Goal: Check status

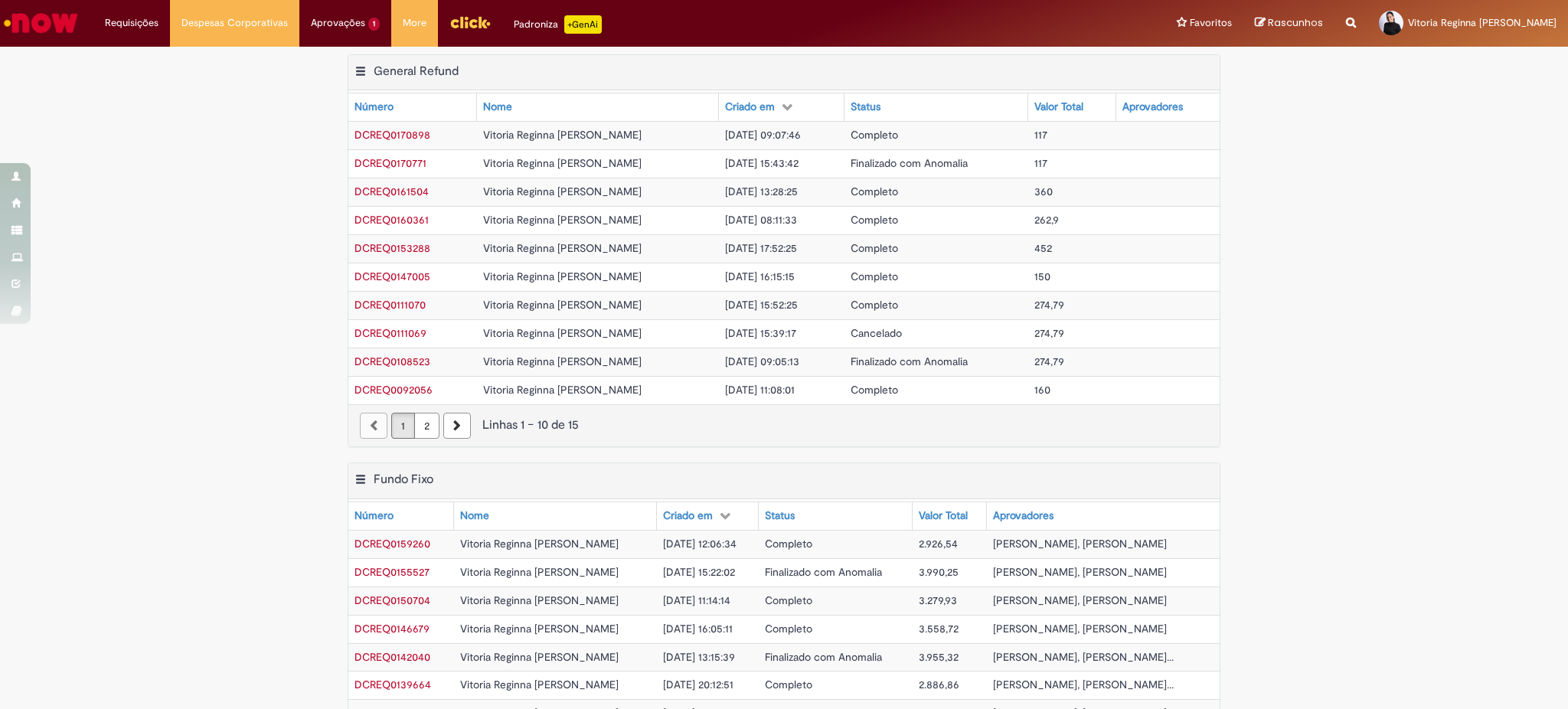
click at [882, 134] on span "Completo" at bounding box center [874, 135] width 47 height 14
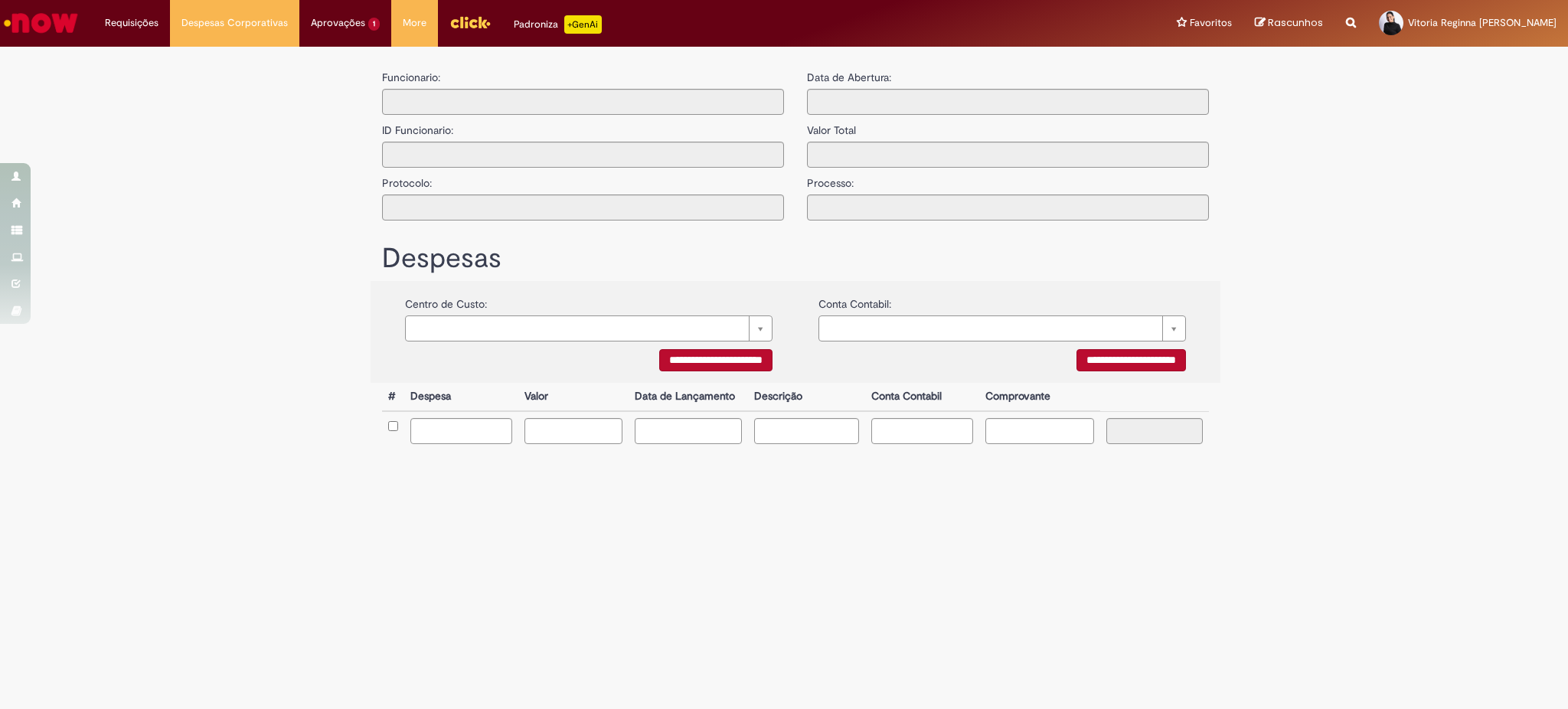
type input "**********"
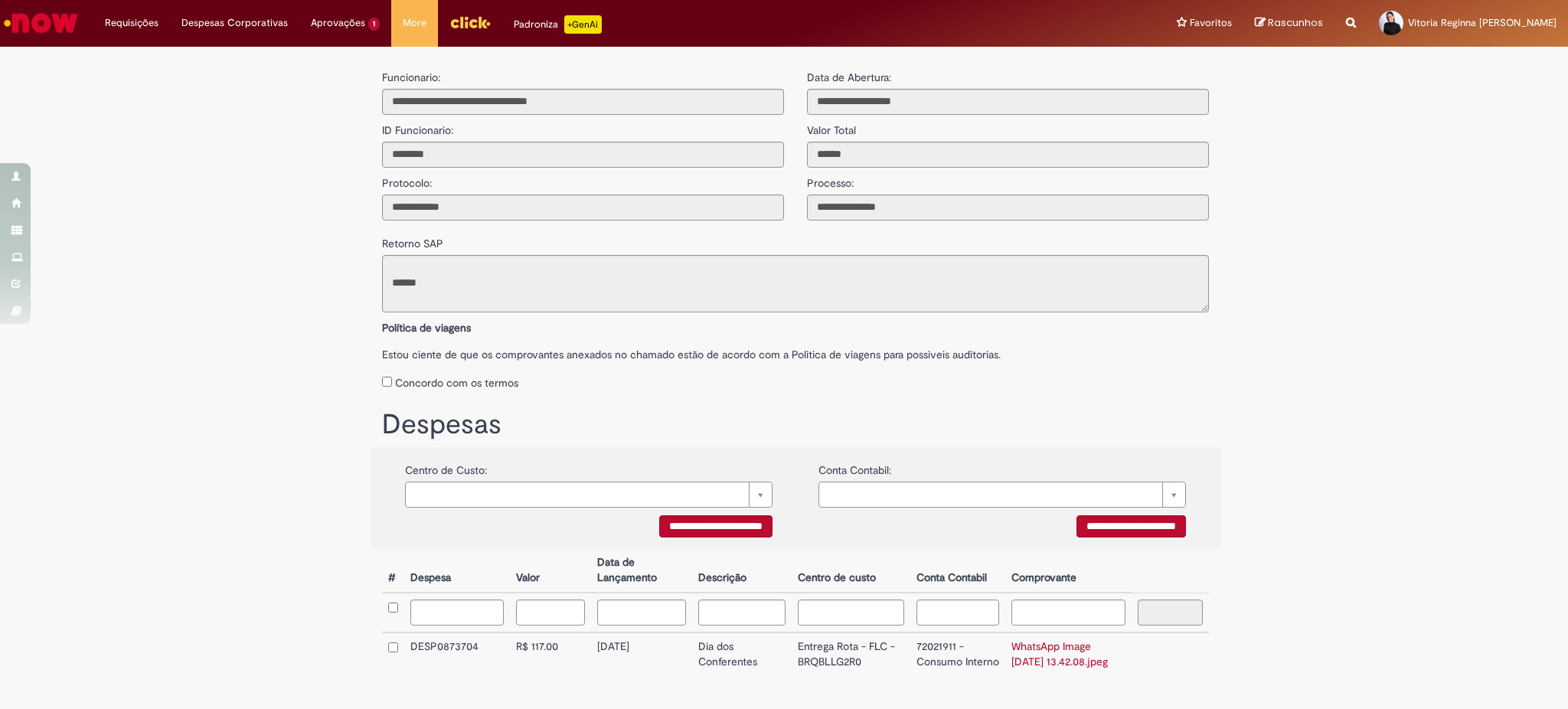
scroll to position [76, 0]
